Goal: Task Accomplishment & Management: Complete application form

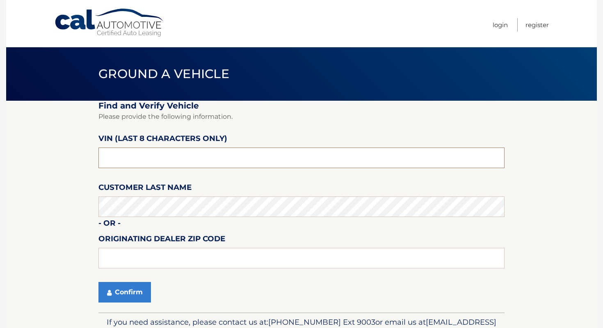
click at [163, 164] on input "text" at bounding box center [302, 157] width 406 height 21
type input "nd519285"
click at [143, 194] on label "Customer Last Name" at bounding box center [145, 188] width 93 height 15
click at [110, 298] on button "Confirm" at bounding box center [125, 292] width 53 height 21
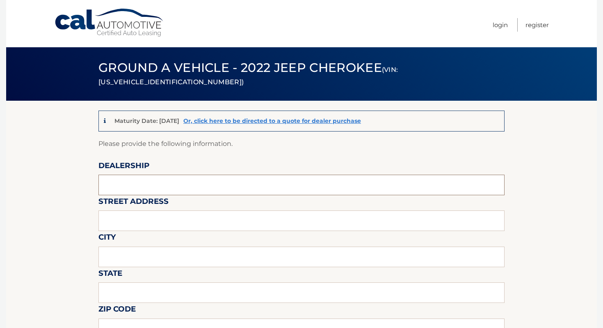
click at [179, 190] on input "text" at bounding box center [302, 184] width 406 height 21
type input "BOBSON"
type input "1257 Hylan Blvd"
type input "Staten Island"
type input "NY"
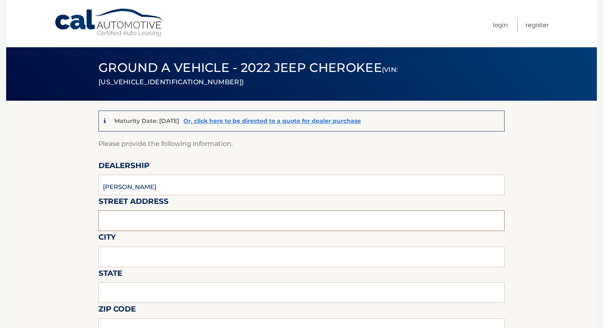
type input "10305"
type input "MICHAEL"
click at [142, 188] on input "BOBSON" at bounding box center [302, 184] width 406 height 21
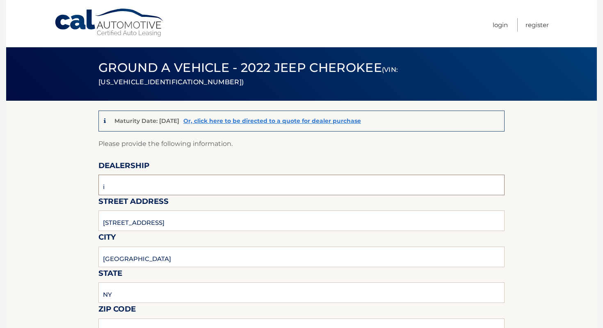
type input "ISLAND AUTO GROUP"
click at [165, 224] on input "1257 Hylan Blvd" at bounding box center [302, 220] width 406 height 21
click at [162, 223] on input "1257 Hylan Blvd" at bounding box center [302, 220] width 406 height 21
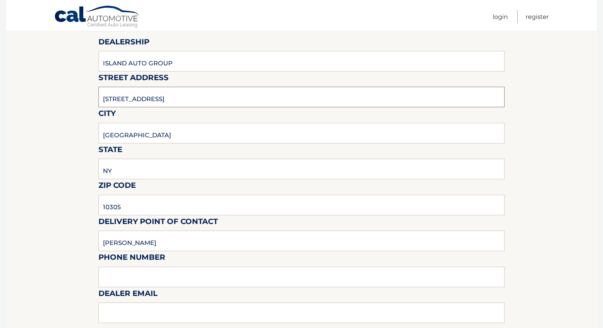
scroll to position [139, 0]
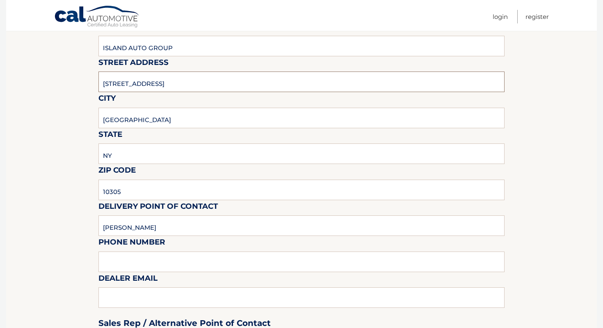
click at [152, 76] on input "1257 Hylan Blvd" at bounding box center [302, 81] width 406 height 21
type input "2424 Hylan Blvd"
click at [150, 231] on input "MICHAEL" at bounding box center [302, 225] width 406 height 21
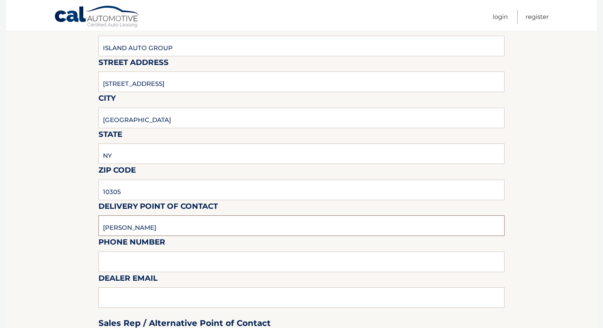
click at [150, 231] on input "MICHAEL" at bounding box center [302, 225] width 406 height 21
type input "c"
type input "Clayton G Kemp"
type input "7323792810"
type input "ckemp@myislandsubaru.com"
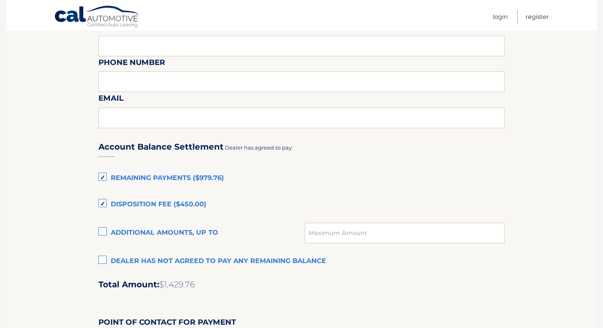
scroll to position [549, 0]
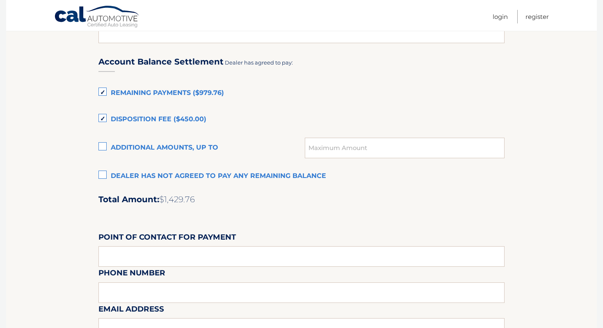
click at [186, 89] on label "Remaining Payments ($979.76)" at bounding box center [302, 93] width 406 height 16
click at [0, 0] on input "Remaining Payments ($979.76)" at bounding box center [0, 0] width 0 height 0
click at [169, 115] on label "Disposition Fee ($450.00)" at bounding box center [302, 119] width 406 height 16
click at [0, 0] on input "Disposition Fee ($450.00)" at bounding box center [0, 0] width 0 height 0
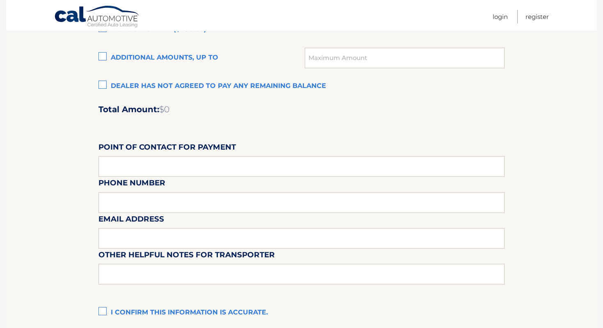
scroll to position [734, 0]
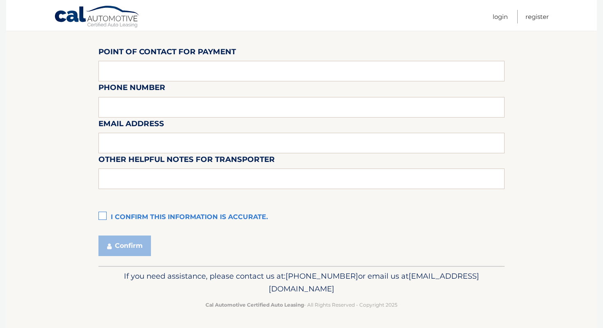
click at [155, 216] on label "I confirm this information is accurate." at bounding box center [302, 217] width 406 height 16
click at [0, 0] on input "I confirm this information is accurate." at bounding box center [0, 0] width 0 height 0
click at [138, 238] on button "Confirm" at bounding box center [125, 245] width 53 height 21
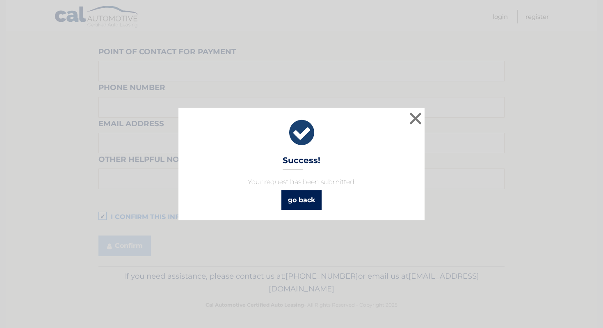
click at [302, 195] on link "go back" at bounding box center [302, 200] width 40 height 20
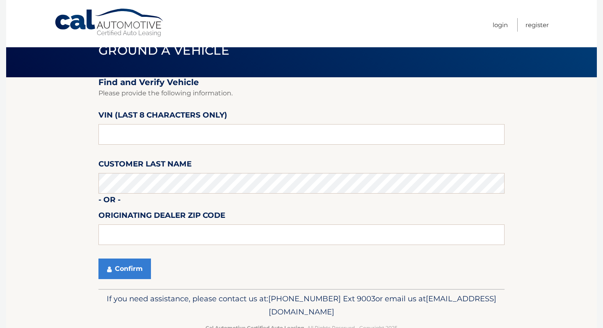
scroll to position [46, 0]
